Goal: Task Accomplishment & Management: Manage account settings

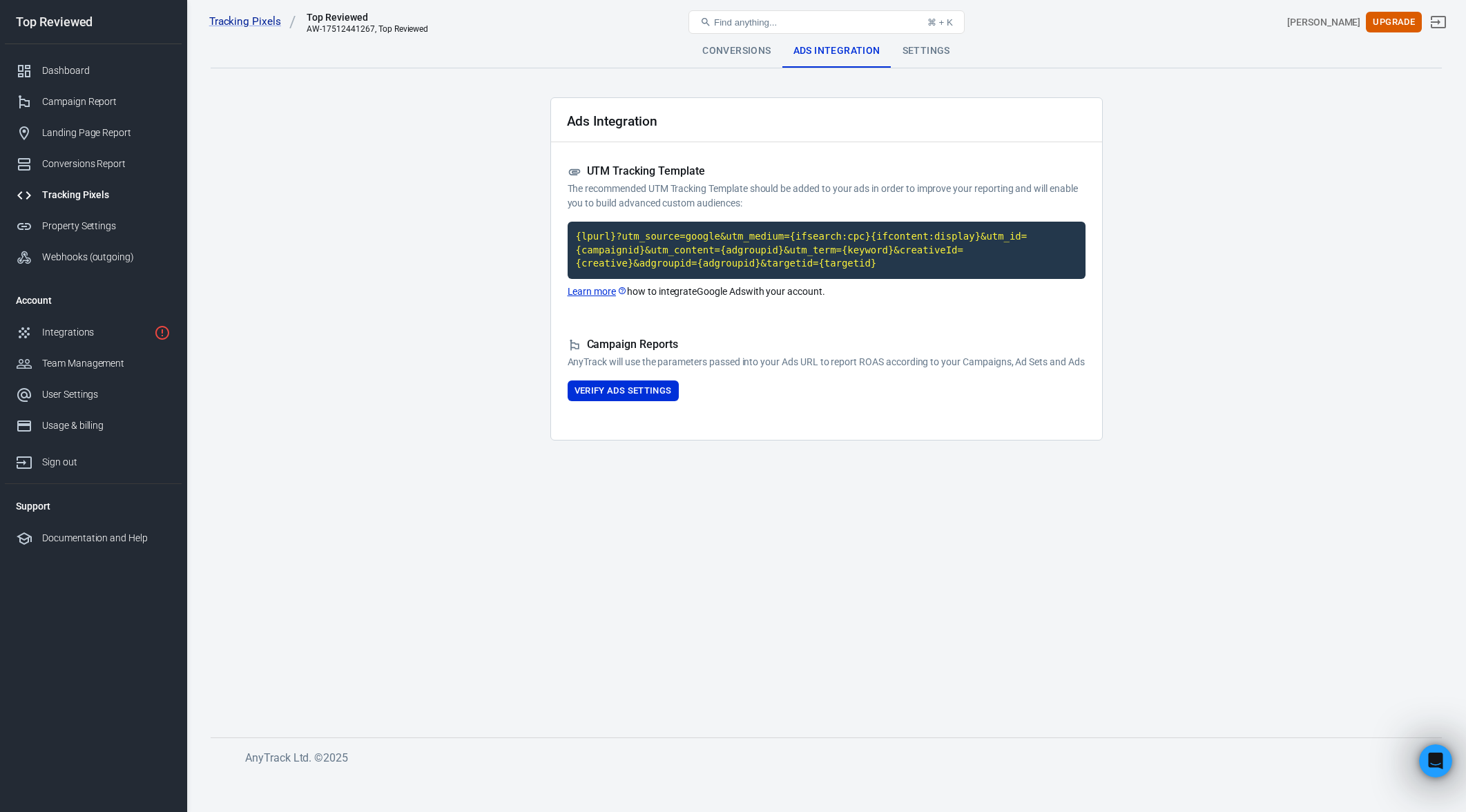
click at [474, 193] on main "Conversions Ads Integration Settings Ads Integration UTM Tracking Template The …" at bounding box center [826, 374] width 1231 height 681
click at [466, 302] on main "Conversions Ads Integration Settings Ads Integration UTM Tracking Template The …" at bounding box center [826, 374] width 1231 height 681
click at [924, 44] on div "Settings" at bounding box center [927, 51] width 70 height 33
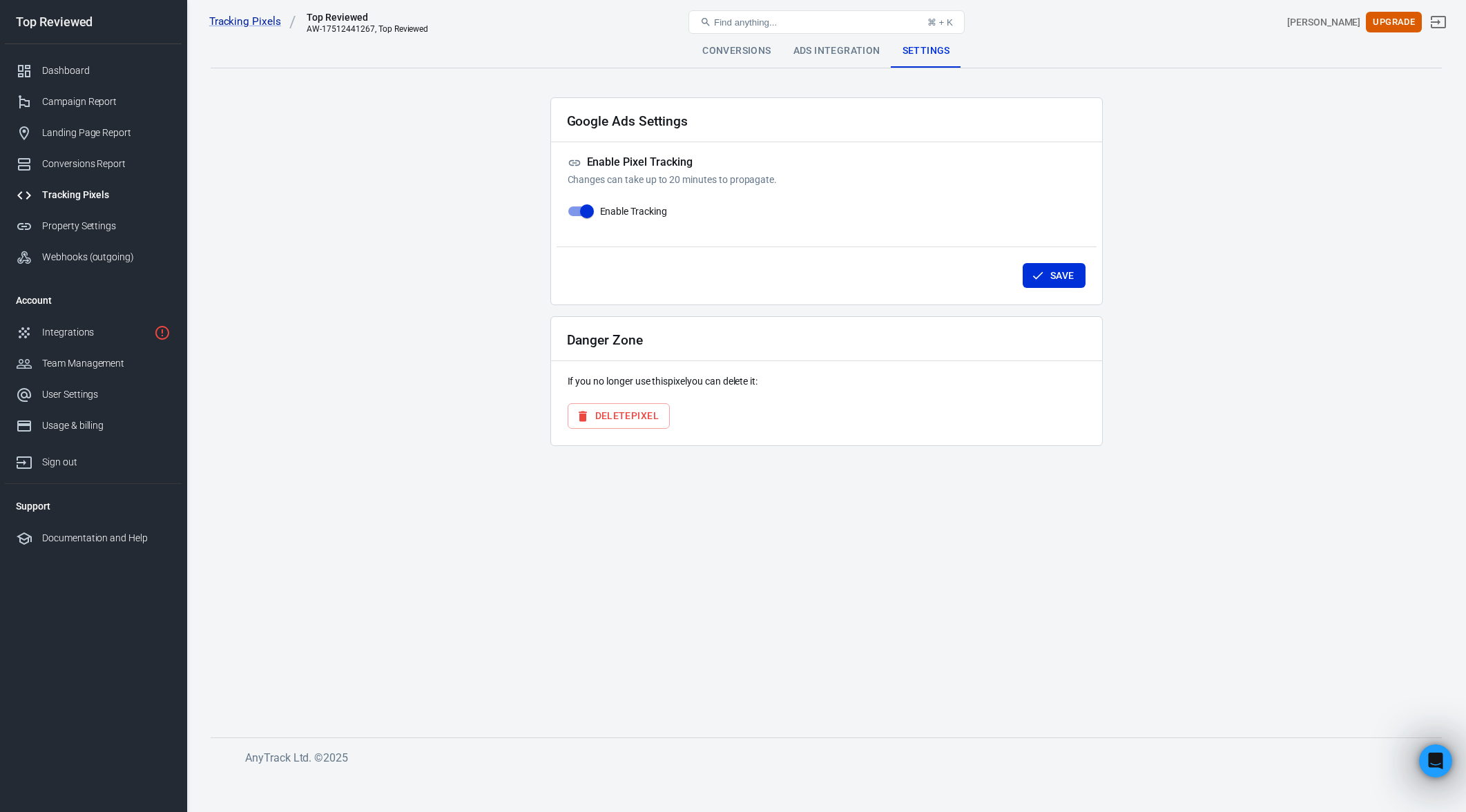
click at [823, 52] on div "Ads Integration" at bounding box center [837, 51] width 109 height 33
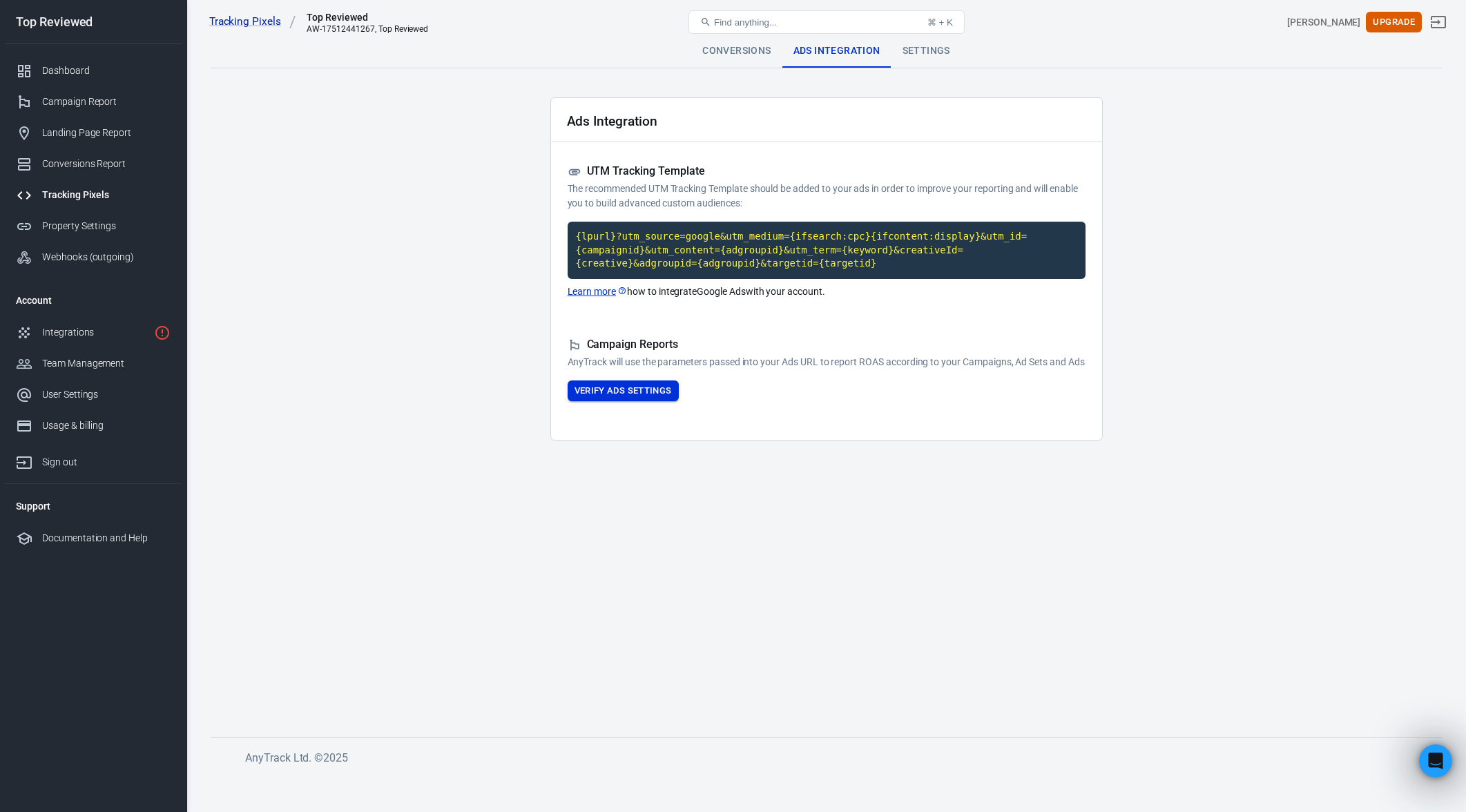
click at [594, 402] on button "Verify Ads Settings" at bounding box center [623, 391] width 111 height 21
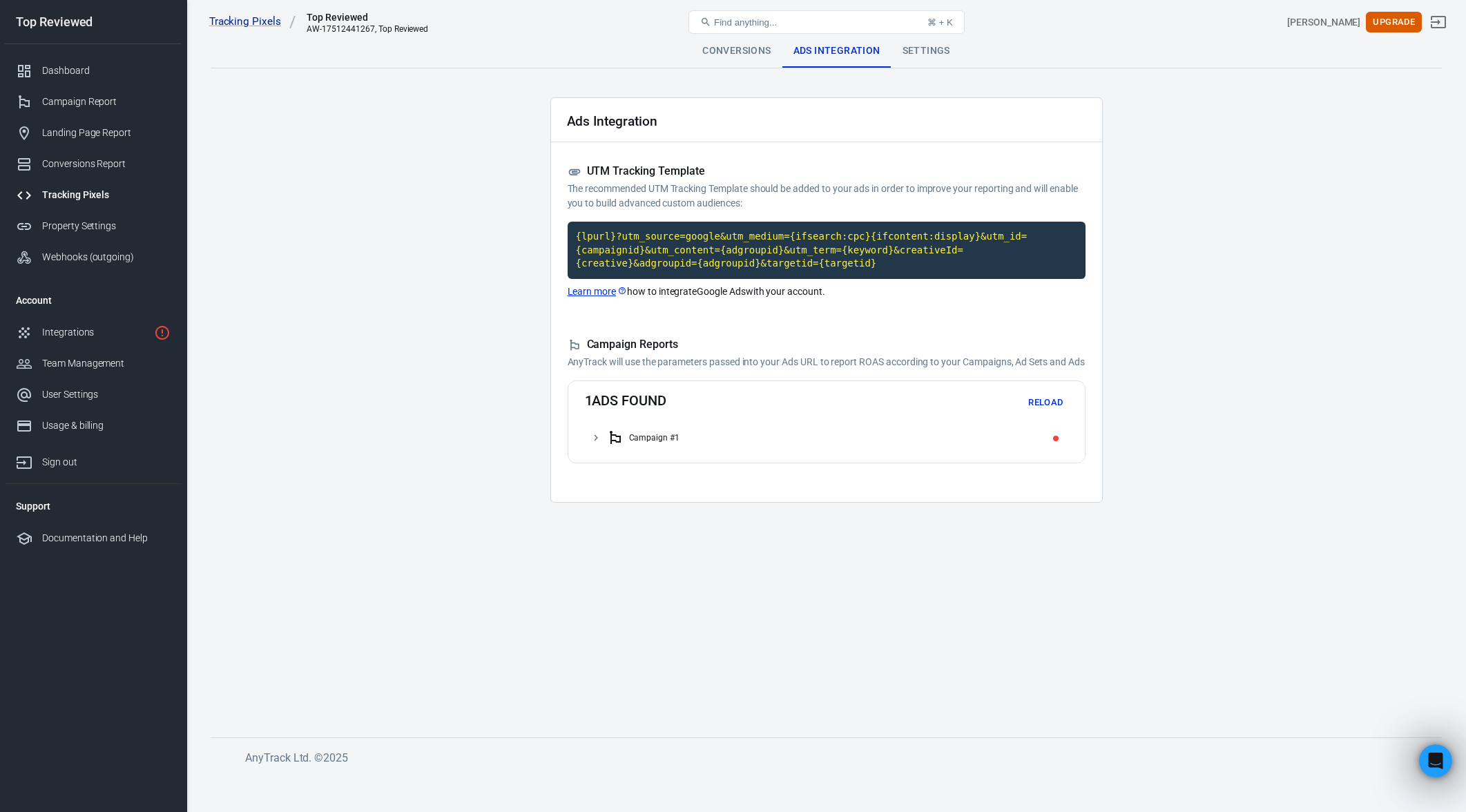
click at [597, 444] on icon at bounding box center [596, 438] width 12 height 12
click at [605, 469] on icon at bounding box center [604, 466] width 4 height 6
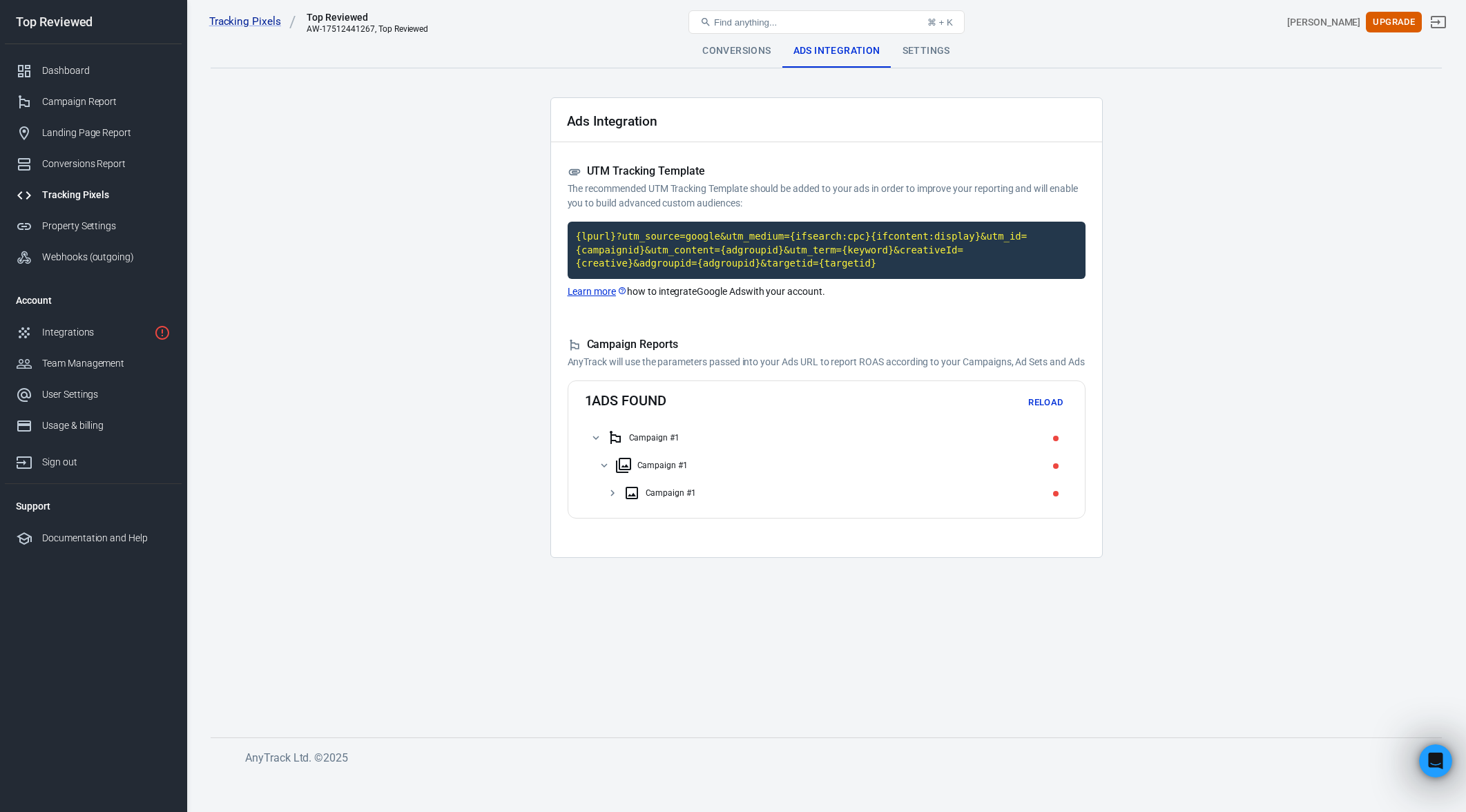
click at [618, 499] on icon at bounding box center [612, 493] width 12 height 12
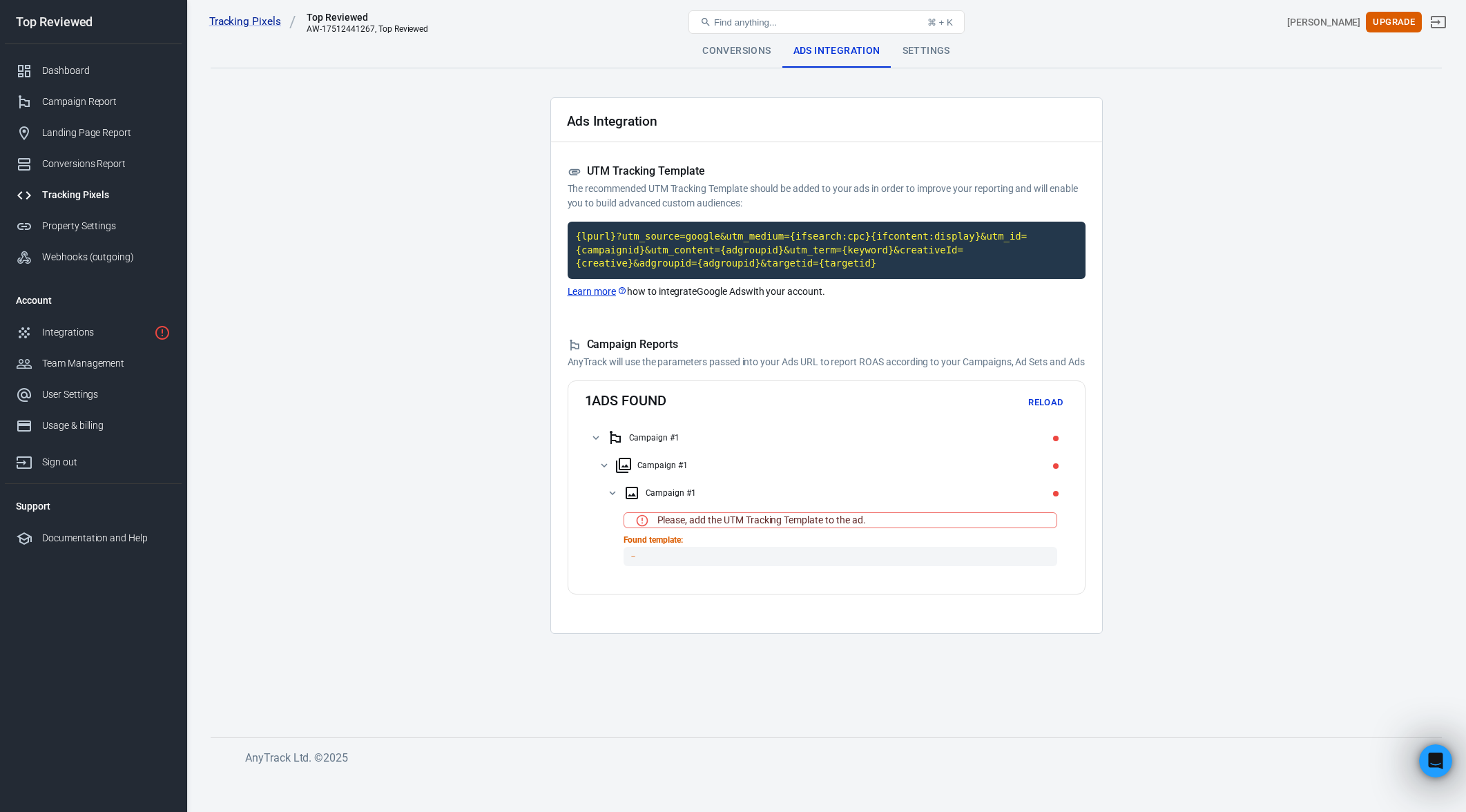
click at [714, 528] on div "Please, add the UTM Tracking Template to the ad." at bounding box center [762, 520] width 209 height 14
click at [749, 566] on code "－" at bounding box center [840, 556] width 434 height 19
click at [511, 330] on main "Conversions Ads Integration Settings Ads Integration UTM Tracking Template The …" at bounding box center [826, 374] width 1231 height 681
click at [105, 343] on link "Integrations" at bounding box center [93, 332] width 177 height 31
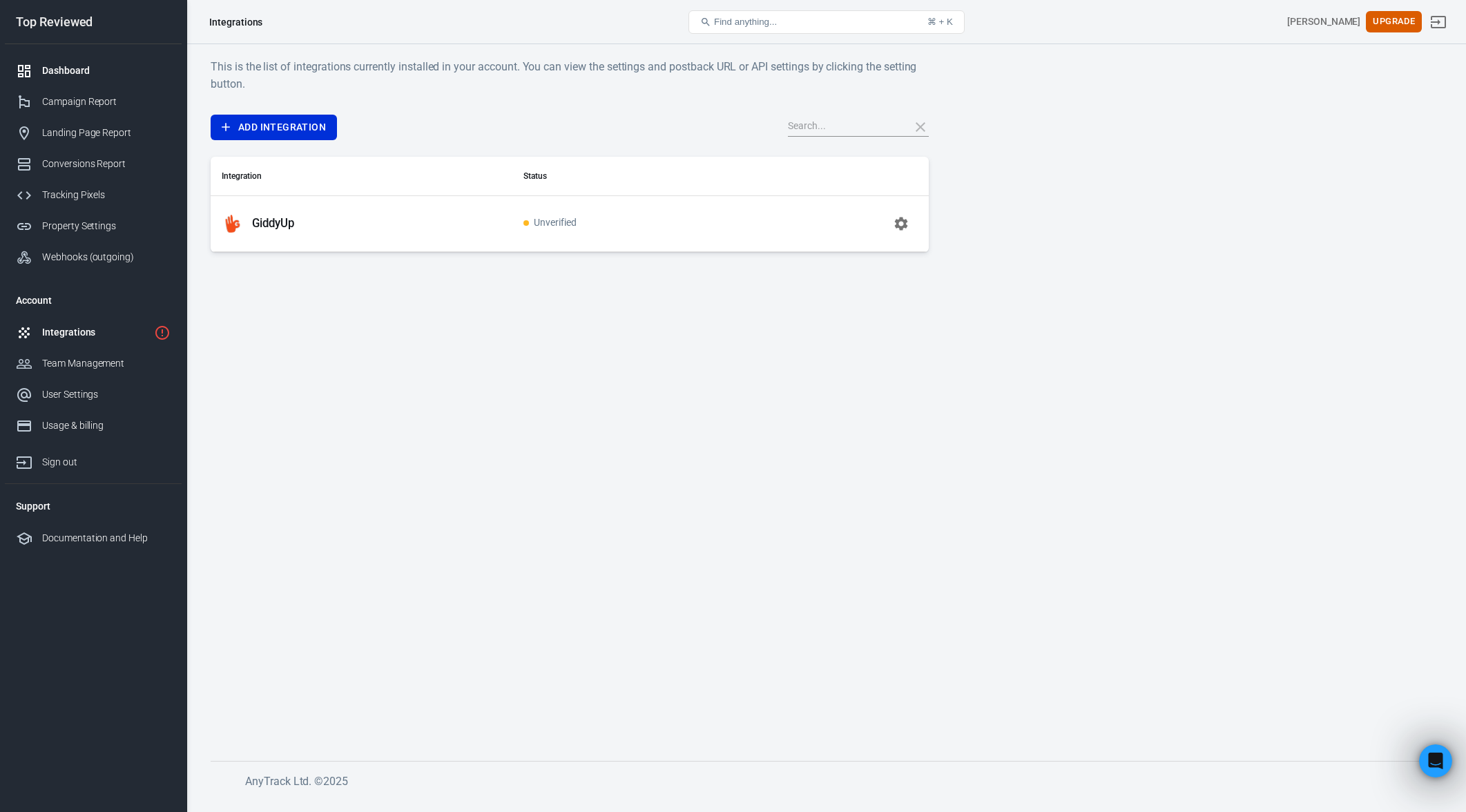
click at [100, 72] on div "Dashboard" at bounding box center [106, 71] width 128 height 14
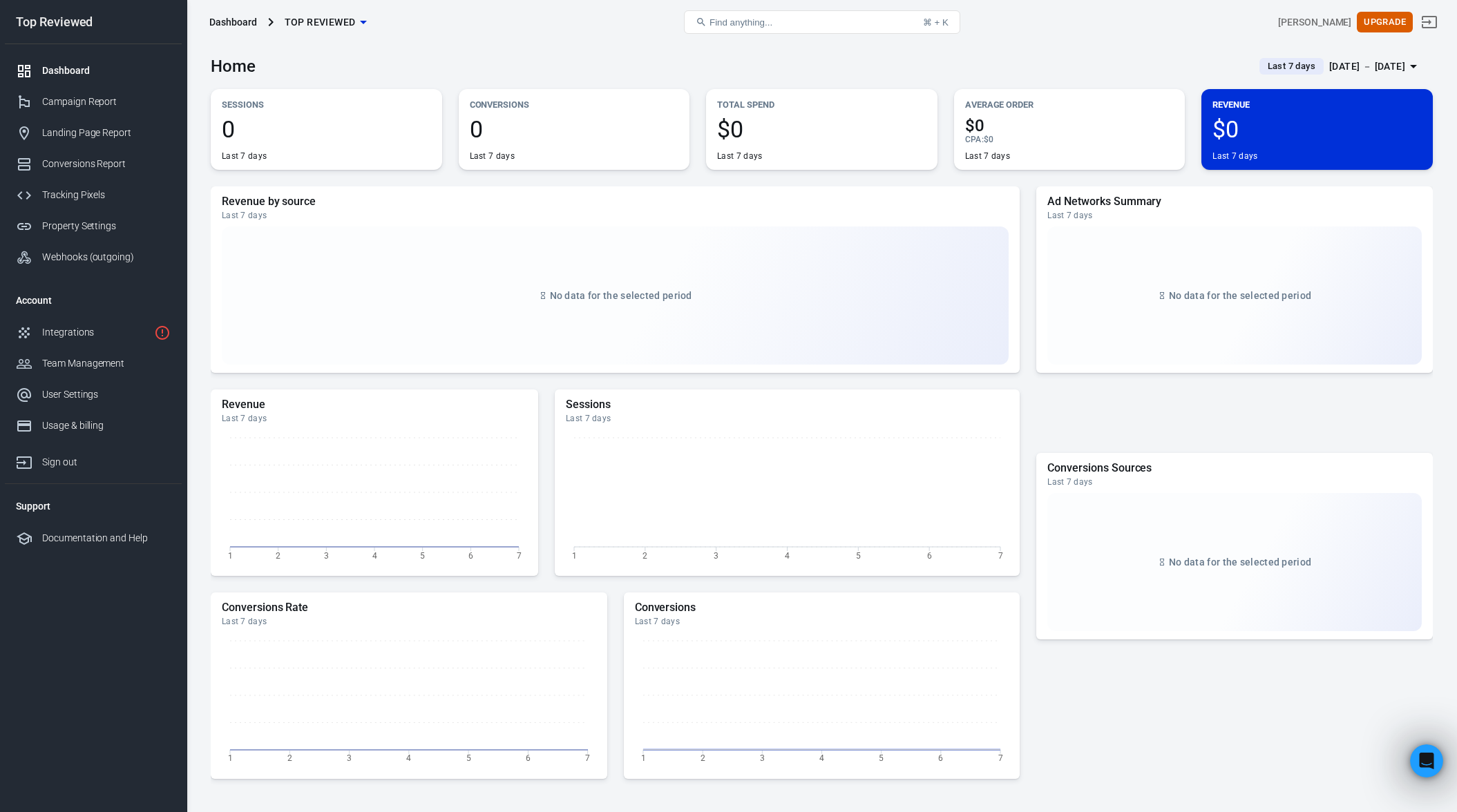
click at [1281, 65] on span "Last 7 days" at bounding box center [1291, 66] width 59 height 14
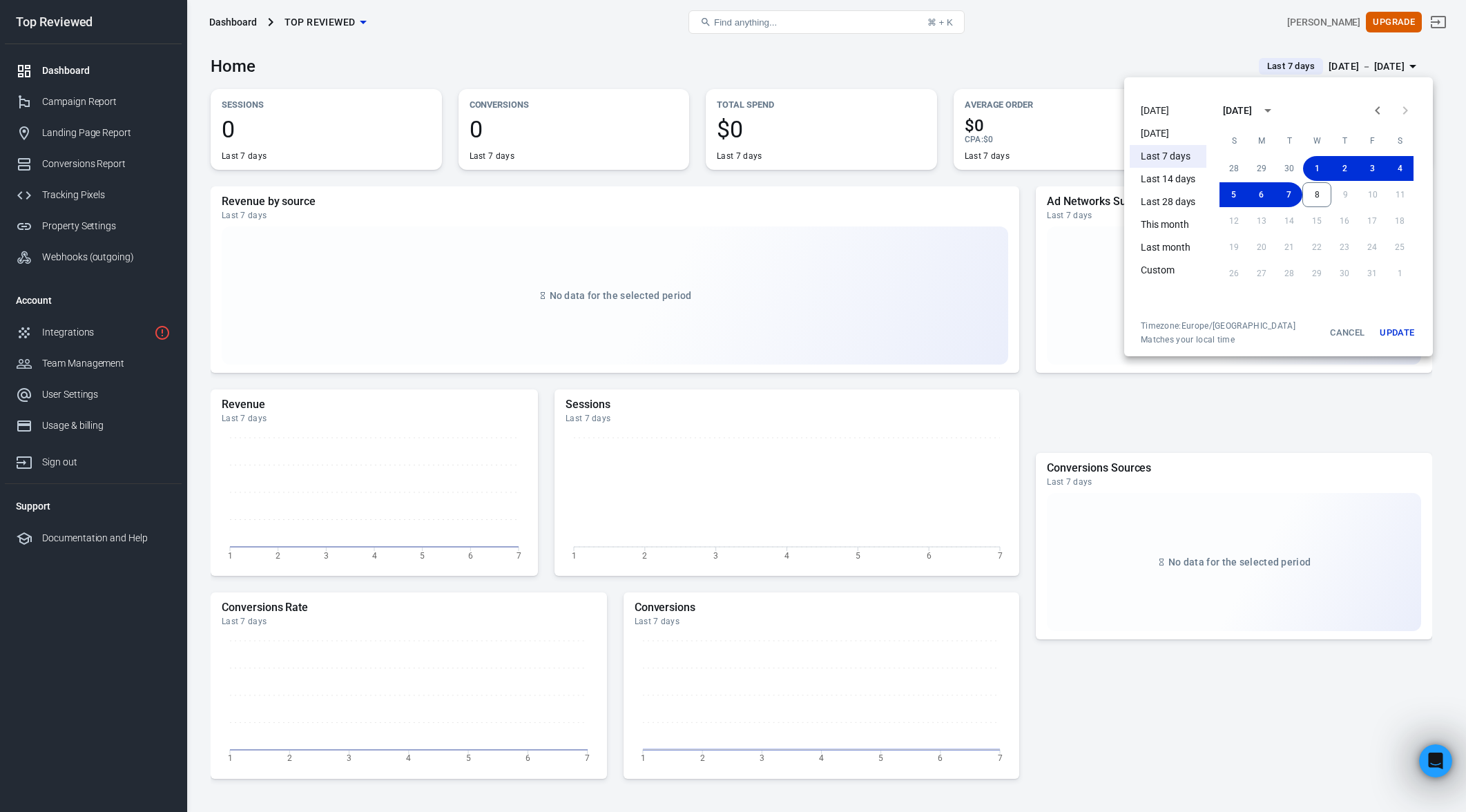
click at [1170, 106] on li "[DATE]" at bounding box center [1167, 111] width 77 height 23
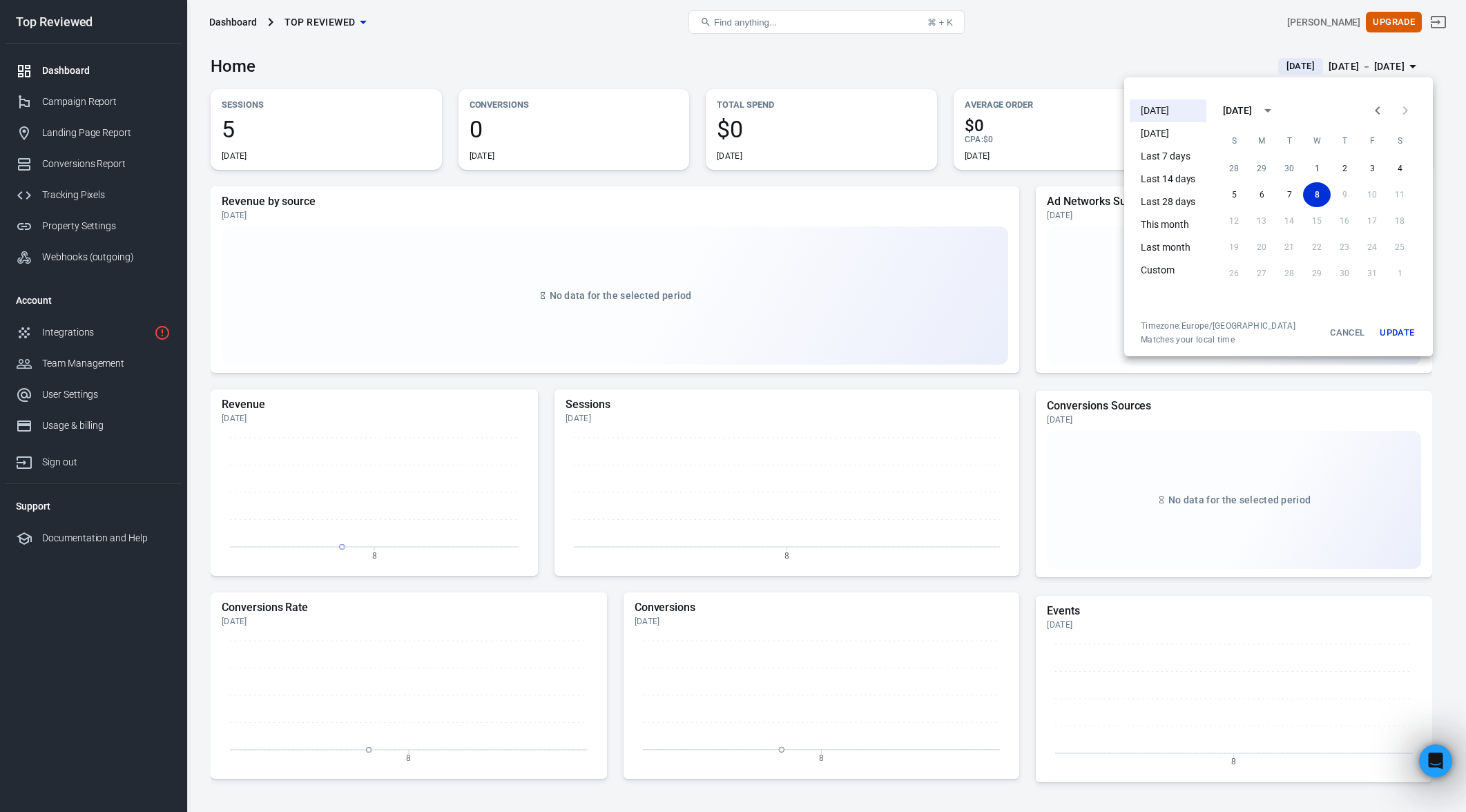
click at [990, 74] on div at bounding box center [733, 406] width 1466 height 812
